Goal: Task Accomplishment & Management: Use online tool/utility

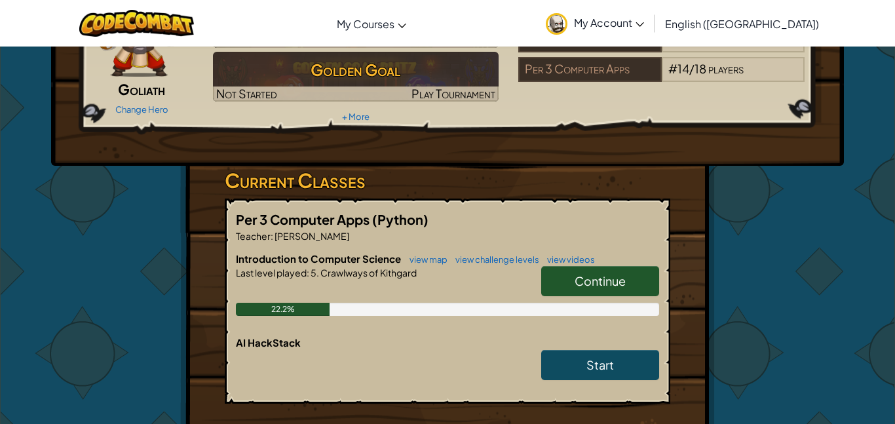
scroll to position [104, 0]
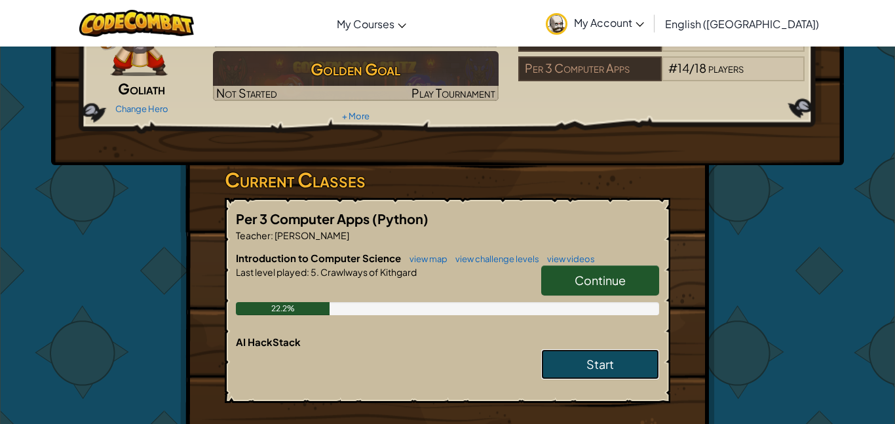
click at [626, 374] on link "Start" at bounding box center [600, 364] width 118 height 30
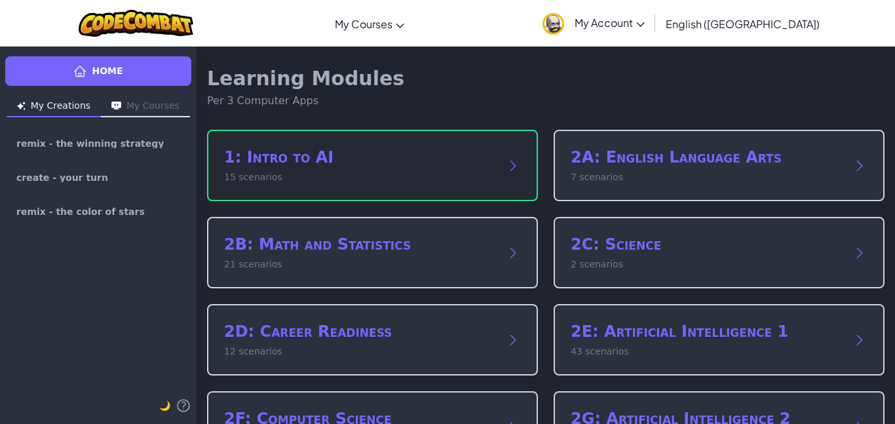
click at [358, 171] on p "15 scenarios" at bounding box center [359, 177] width 271 height 14
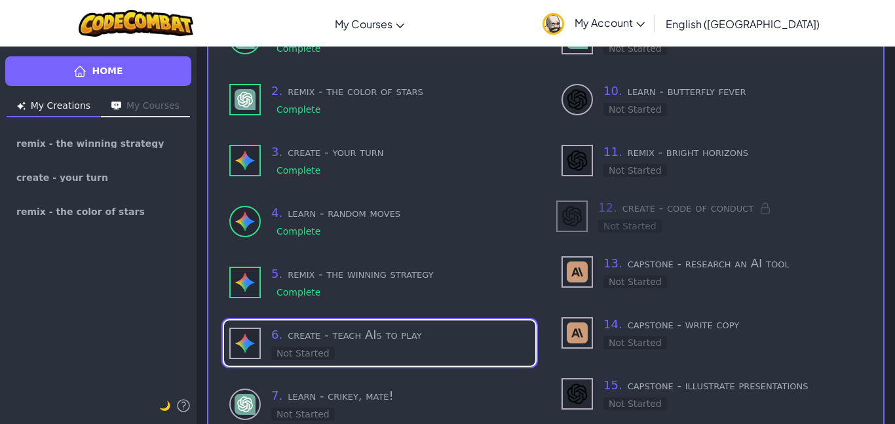
scroll to position [185, 0]
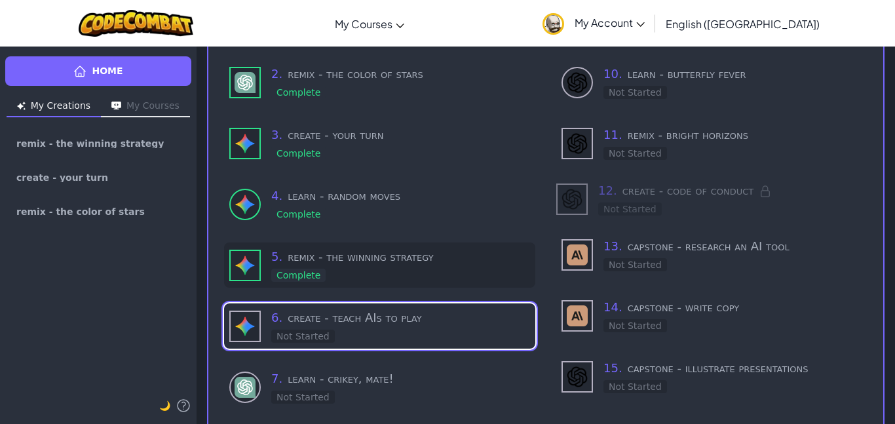
click at [352, 263] on h3 "5 . remix - the winning strategy" at bounding box center [400, 257] width 259 height 18
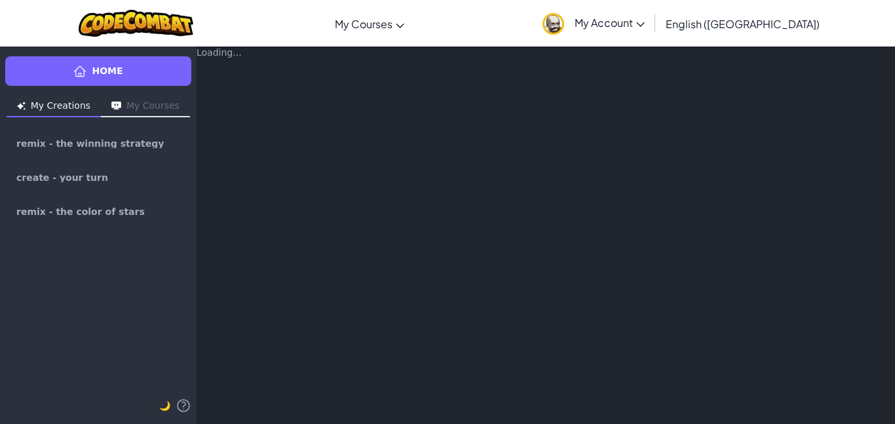
type textarea "x"
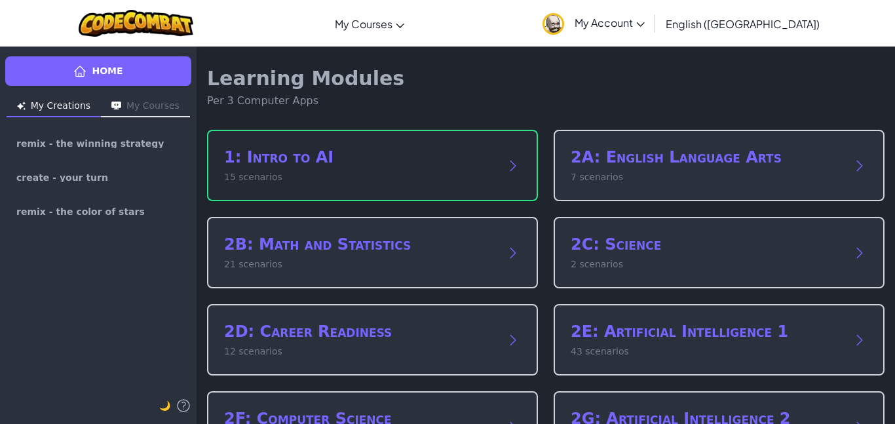
click at [382, 180] on p "15 scenarios" at bounding box center [359, 177] width 271 height 14
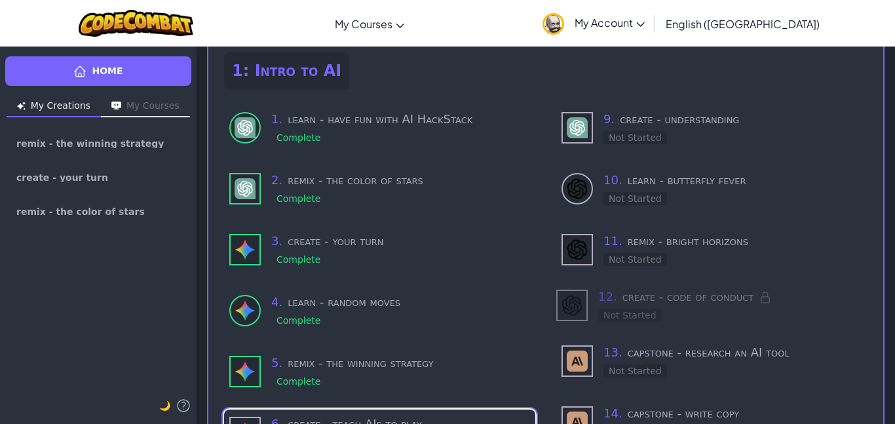
scroll to position [290, 0]
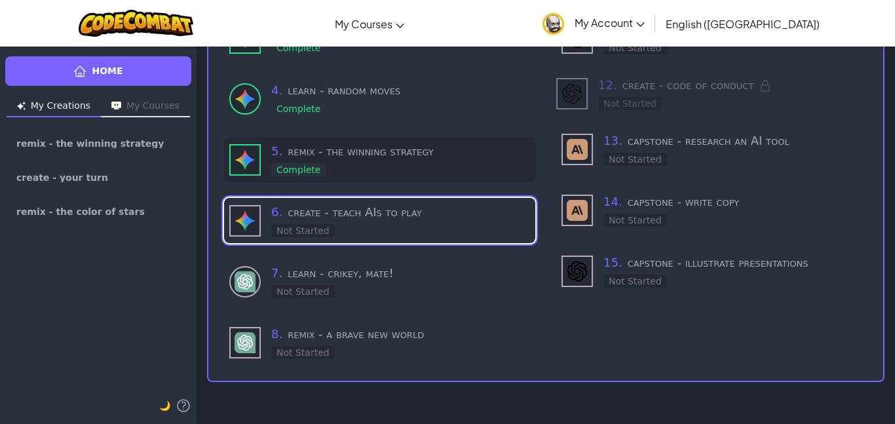
click at [373, 172] on div "5 . remix - the winning strategy Complete" at bounding box center [400, 159] width 259 height 35
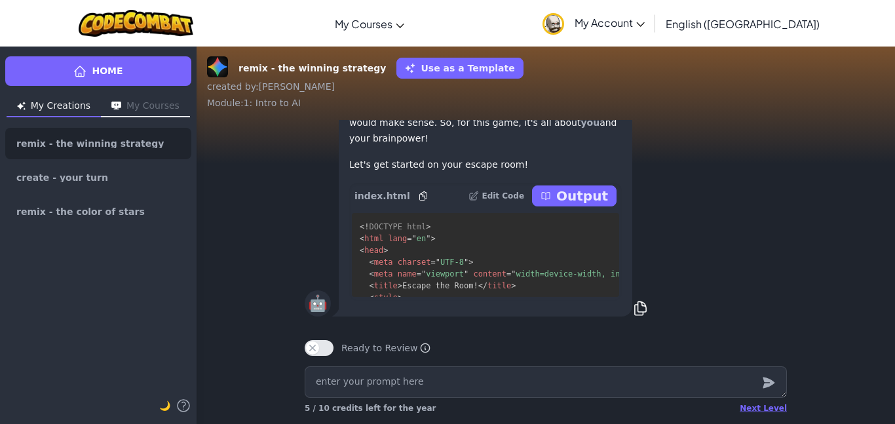
scroll to position [1, 0]
click at [580, 203] on p "Output" at bounding box center [582, 195] width 52 height 18
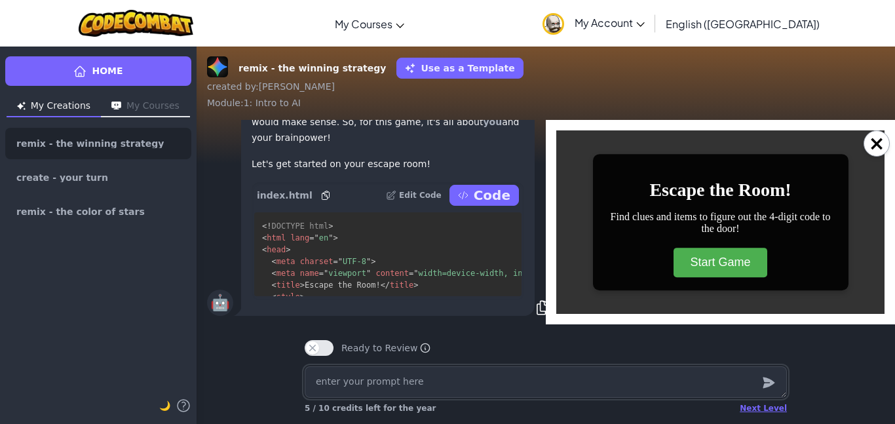
scroll to position [0, 0]
click at [704, 263] on button "Start Game" at bounding box center [719, 262] width 93 height 29
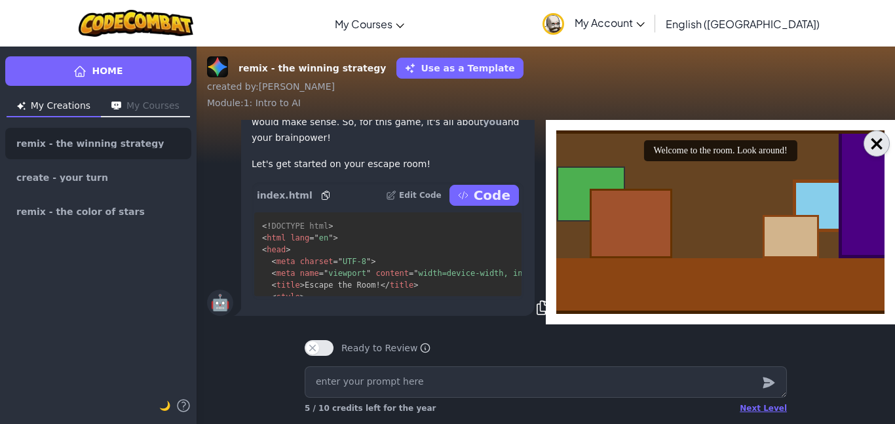
click at [875, 143] on button "×" at bounding box center [876, 143] width 26 height 26
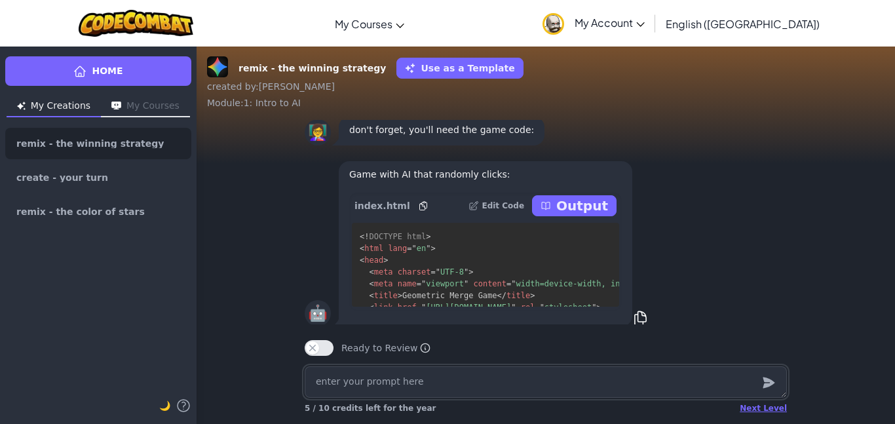
scroll to position [-1116, 0]
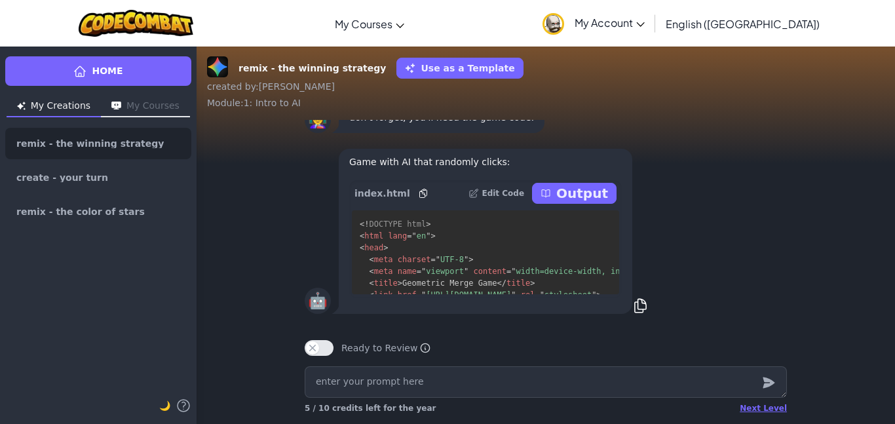
click at [584, 202] on p "Output" at bounding box center [582, 193] width 52 height 18
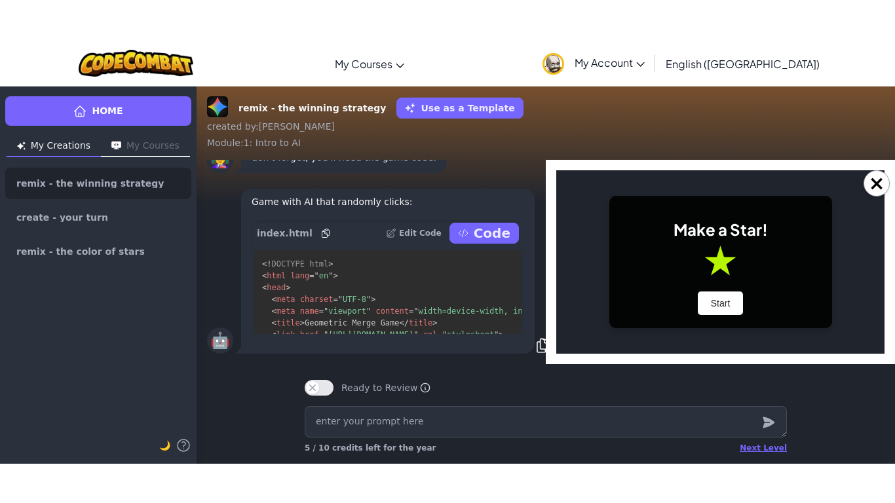
scroll to position [0, 0]
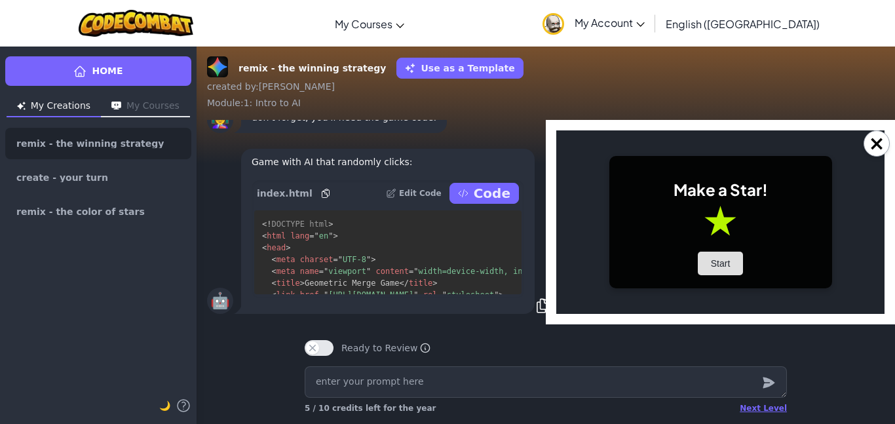
click at [729, 258] on button "Start" at bounding box center [721, 264] width 46 height 24
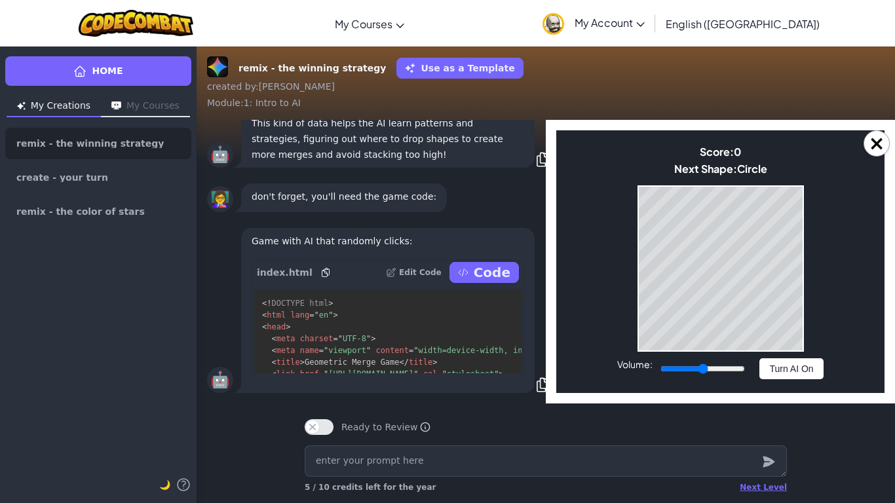
scroll to position [-1037, 0]
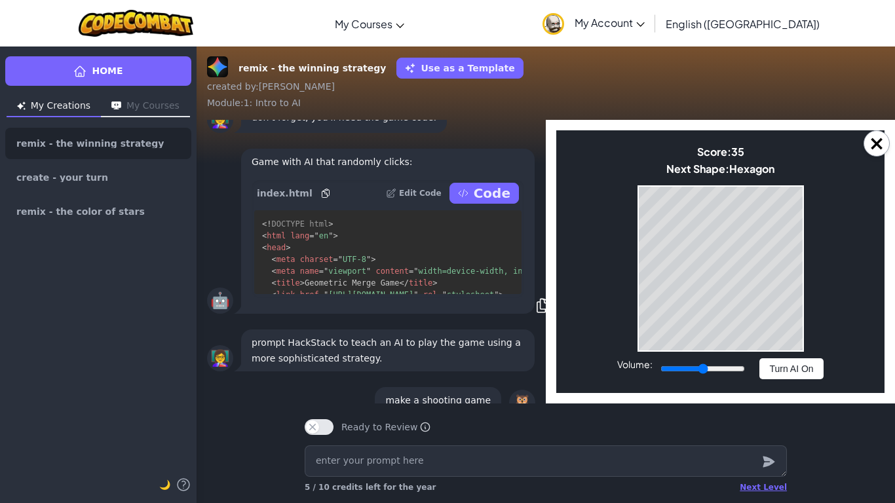
click at [692, 351] on div "Game Over Your stack reached the top! Restart" at bounding box center [720, 268] width 166 height 166
click at [812, 310] on body "Make a Star! Start Score: 73 Next Shape: Triangle Game Over Your stack reached …" at bounding box center [720, 261] width 328 height 263
click at [827, 295] on body "Make a Star! Start Score: 101 Next Shape: Circle Game Over Your stack reached t…" at bounding box center [720, 261] width 328 height 263
click at [876, 153] on button "×" at bounding box center [876, 143] width 26 height 26
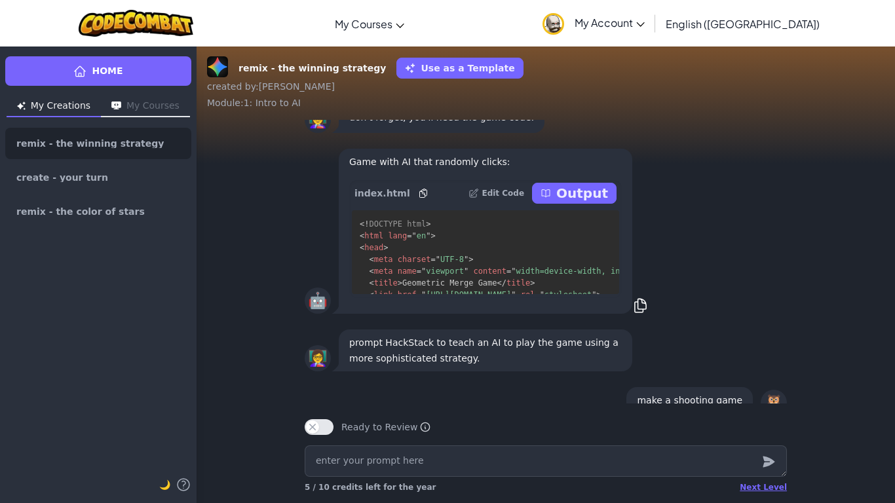
click at [875, 141] on div "👩‍🏫 don't forget, you'll need the game code:" at bounding box center [546, 118] width 698 height 45
click at [544, 423] on textarea at bounding box center [546, 461] width 482 height 31
type textarea "x"
type textarea "g"
type textarea "x"
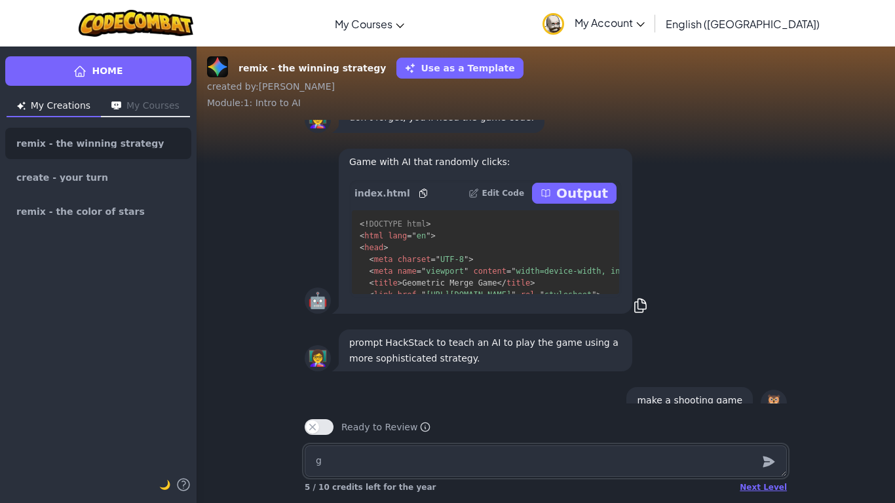
type textarea "gi"
type textarea "x"
type textarea "giv"
type textarea "x"
type textarea "give"
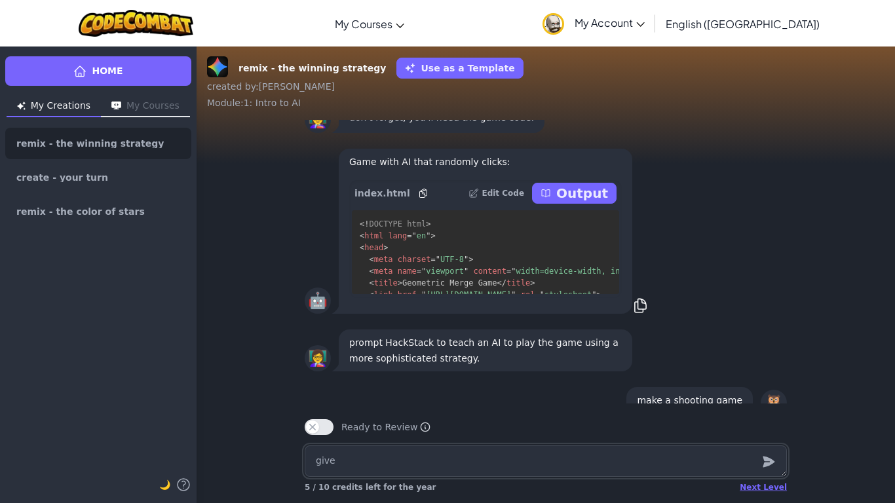
type textarea "x"
type textarea "give"
type textarea "x"
type textarea "give m"
type textarea "x"
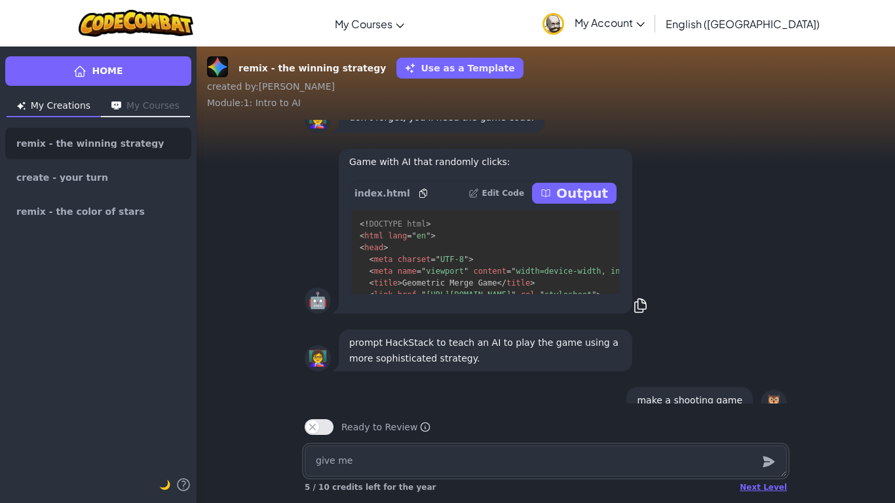
type textarea "give me"
type textarea "x"
type textarea "give me a"
type textarea "x"
type textarea "give me a"
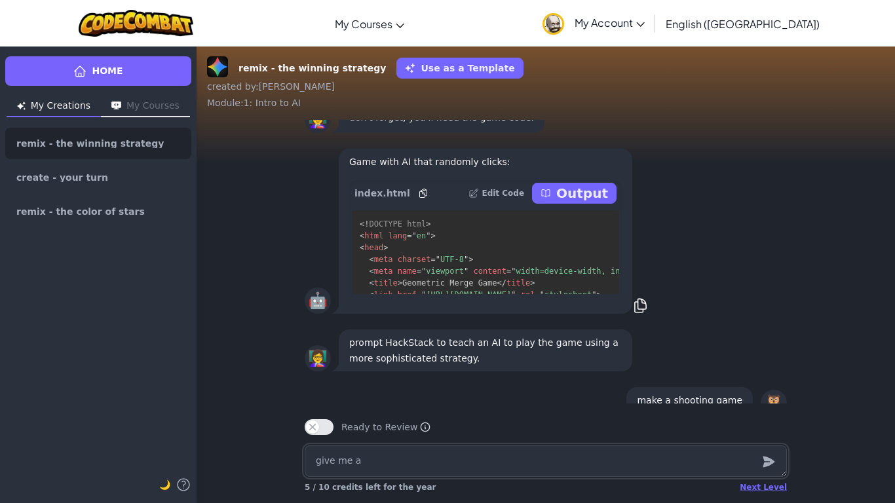
type textarea "x"
type textarea "give me a i"
type textarea "x"
type textarea "give me a"
type textarea "x"
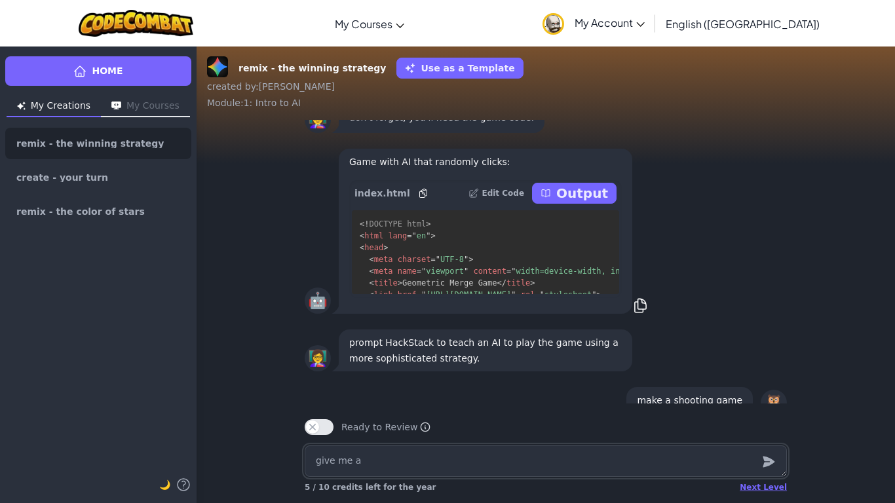
type textarea "give me a d"
type textarea "x"
type textarea "give me a di"
type textarea "x"
type textarea "give me a dif"
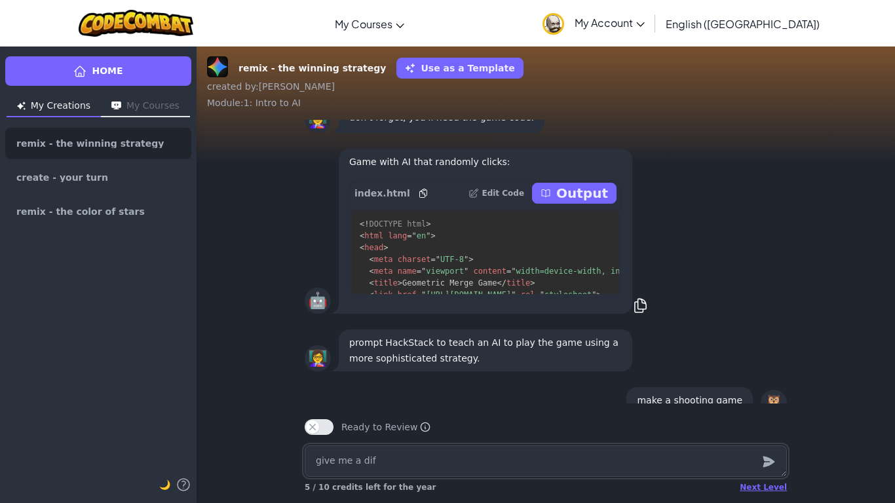
type textarea "x"
type textarea "give me a diff"
type textarea "x"
type textarea "give me a diffe"
type textarea "x"
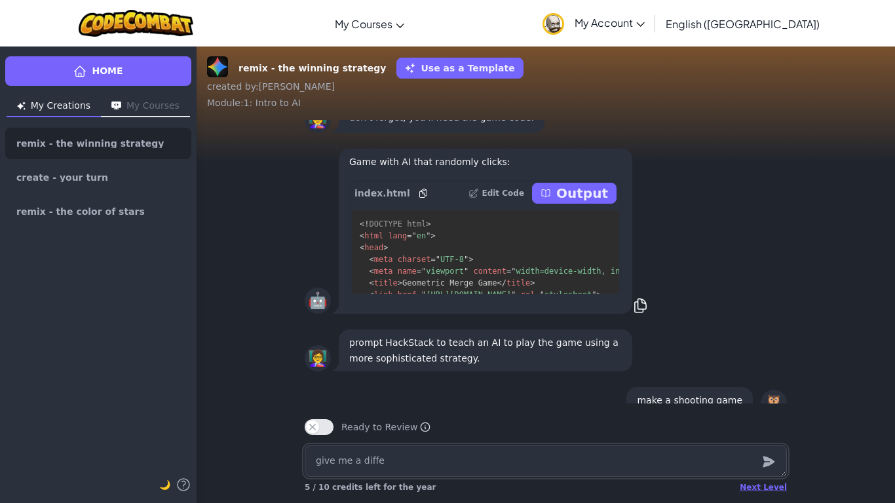
type textarea "give me a differ"
type textarea "x"
type textarea "give me a differe"
type textarea "x"
type textarea "give me a differen"
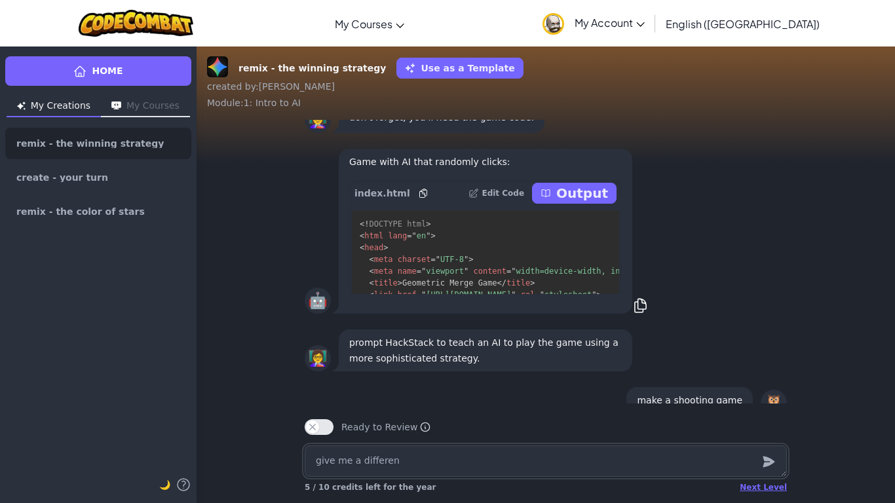
type textarea "x"
type textarea "give me a different"
type textarea "x"
type textarea "give me a different"
type textarea "x"
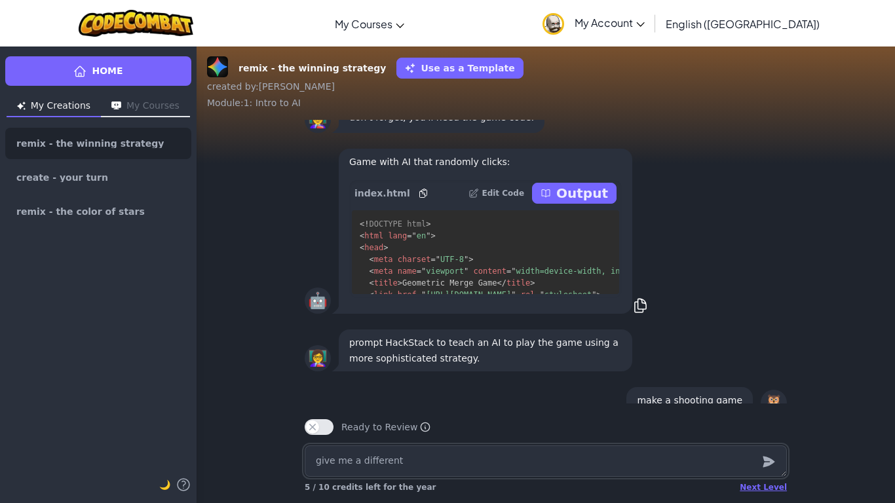
type textarea "give me a different l"
type textarea "x"
type textarea "give me a different le"
type textarea "x"
type textarea "give me a different lev"
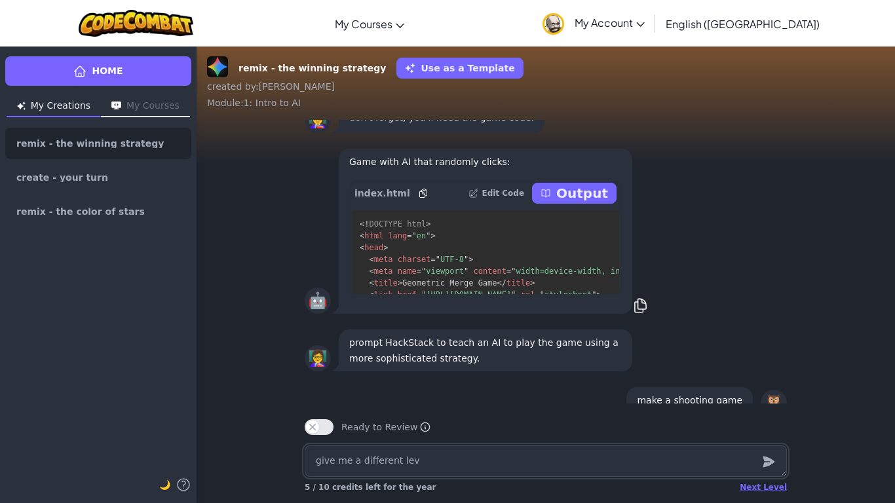
type textarea "x"
type textarea "give me a different leve"
type textarea "x"
type textarea "give me a different level"
type textarea "x"
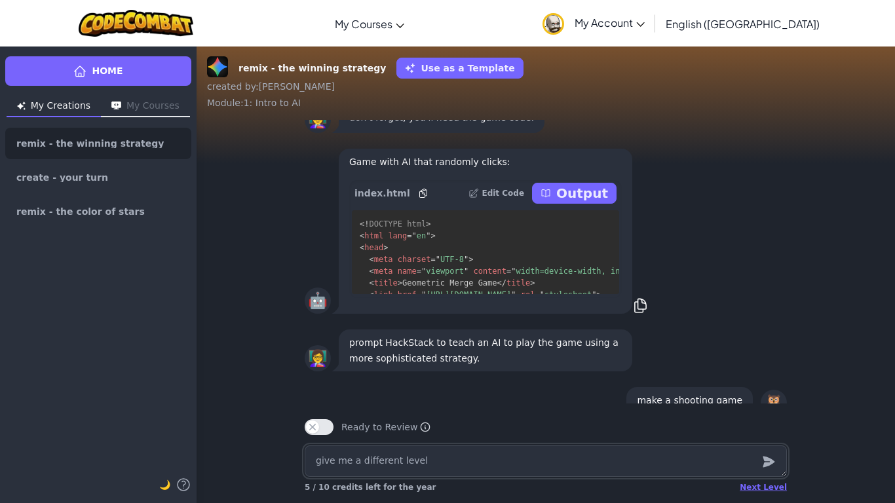
type textarea "give me a different level"
type textarea "x"
type textarea "give me a different level f"
type textarea "x"
type textarea "give me a different level fo"
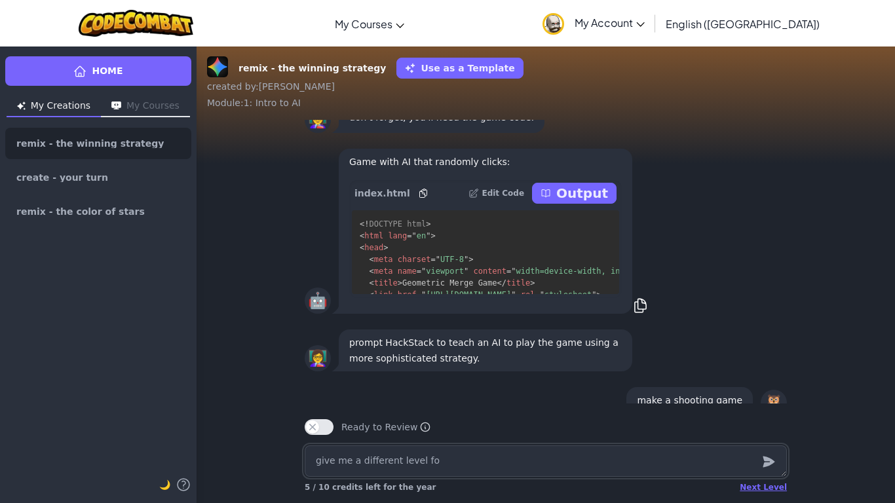
type textarea "x"
type textarea "give me a different level for"
type textarea "x"
type textarea "give me a different level for"
type textarea "x"
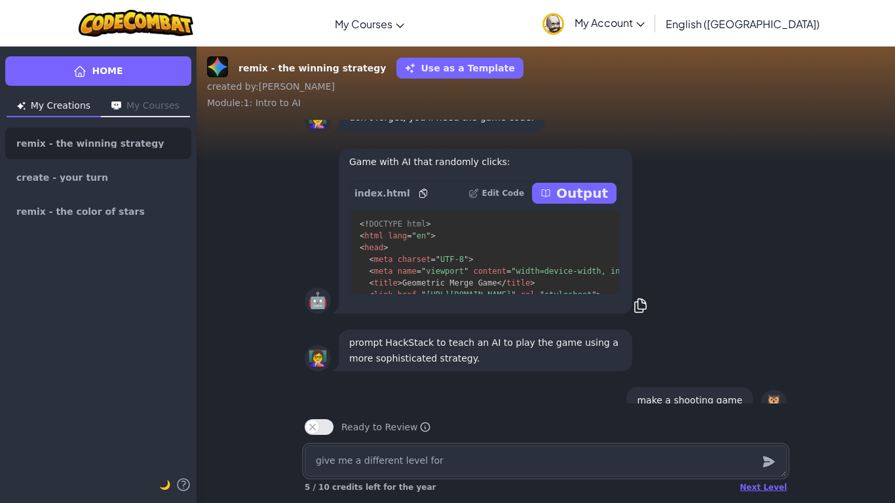
type textarea "give me a different level for t"
type textarea "x"
type textarea "give me a different level for th"
type textarea "x"
type textarea "give me a different level for the"
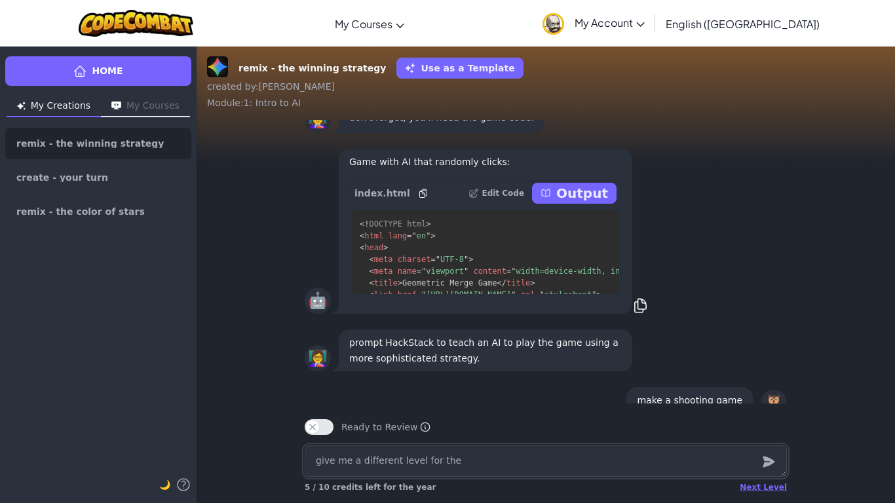
type textarea "x"
type textarea "give me a different level for the"
type textarea "x"
type textarea "give me a different level for the s"
type textarea "x"
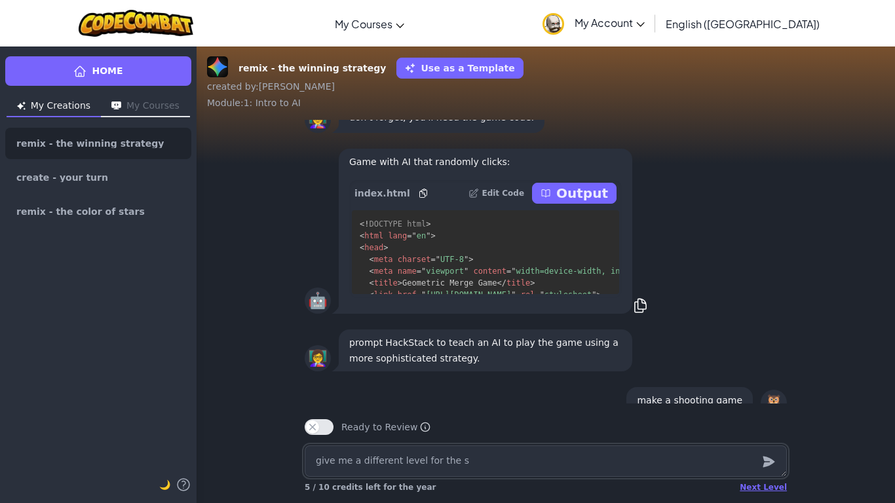
type textarea "give me a different level for the st"
type textarea "x"
type textarea "give me a different level for the sta"
type textarea "x"
type textarea "give me a different level for the star"
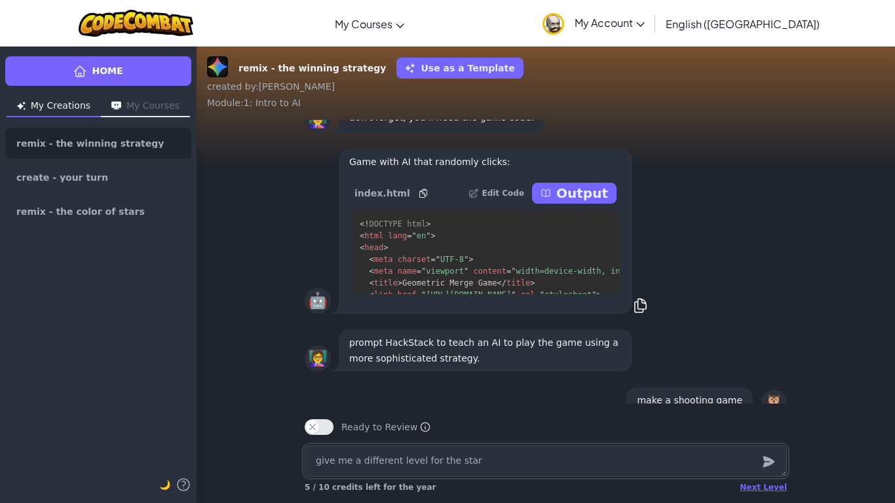
type textarea "x"
type textarea "give me a different level for the start"
type textarea "x"
type textarea "give me a different level for the start"
type textarea "x"
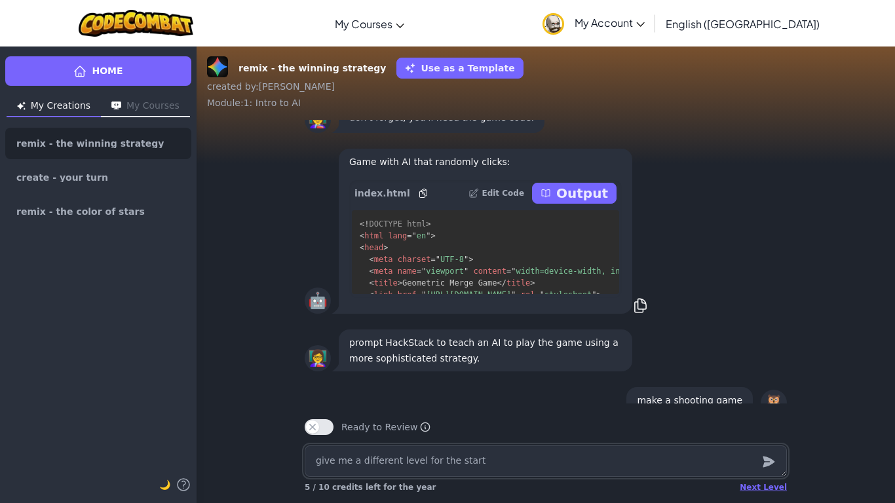
type textarea "give me a different level for the start g"
type textarea "x"
type textarea "give me a different level for the start"
type textarea "x"
type textarea "give me a different level for the start"
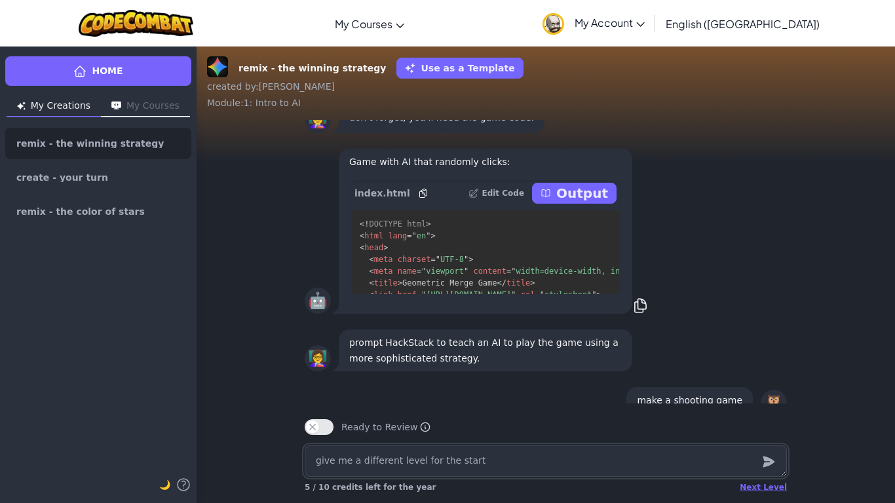
type textarea "x"
type textarea "give me a different level for the star"
type textarea "x"
type textarea "give me a different level for the star"
type textarea "x"
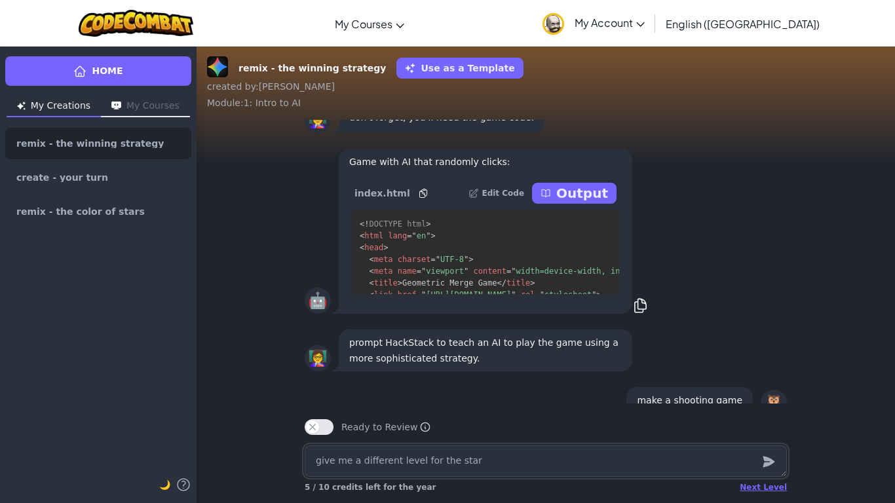
type textarea "give me a different level for the star g"
type textarea "x"
type textarea "give me a different level for the star ga"
type textarea "x"
type textarea "give me a different level for the star gam"
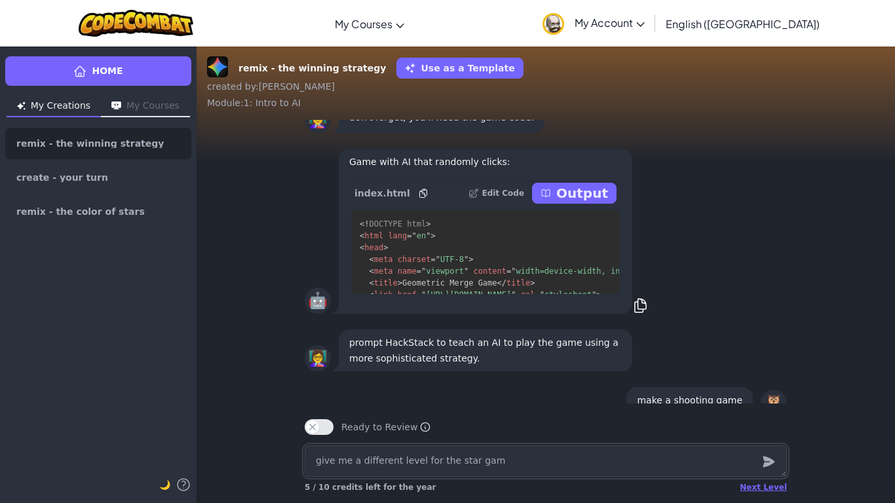
type textarea "x"
type textarea "give me a different level for the star game"
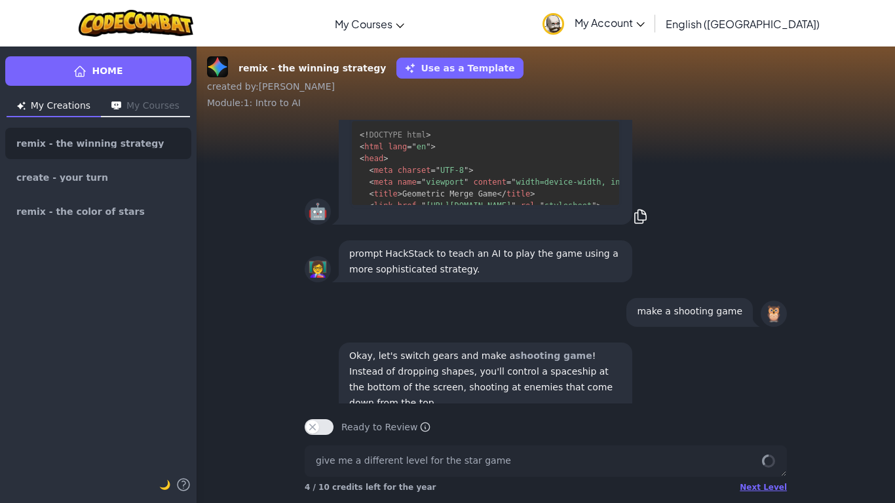
scroll to position [1, 0]
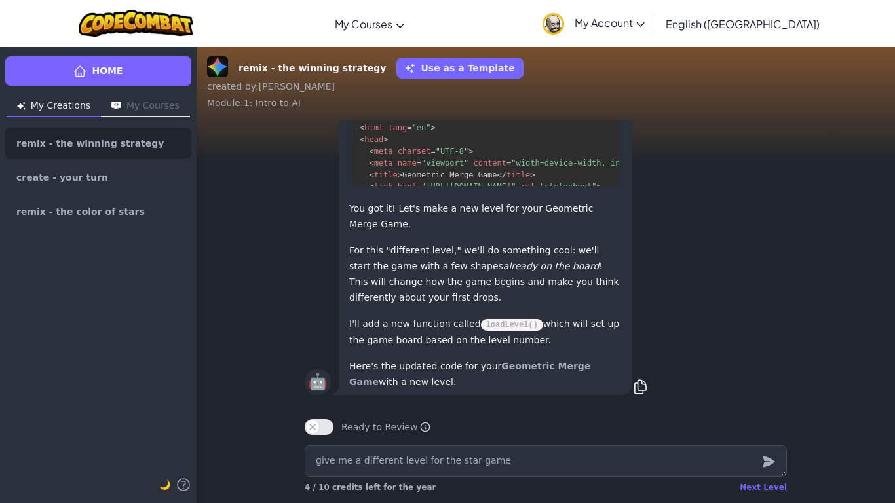
type textarea "x"
